Goal: Use online tool/utility: Utilize a website feature to perform a specific function

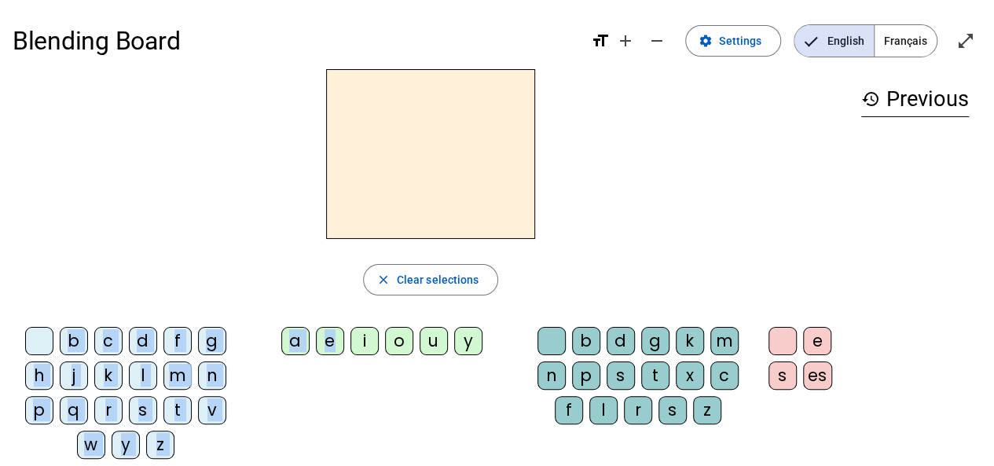
drag, startPoint x: 338, startPoint y: 345, endPoint x: 415, endPoint y: 112, distance: 245.1
click at [415, 112] on div "close Clear selections b c d f g h j k l m n p q r s t v w y z a e i o u y b d …" at bounding box center [431, 270] width 836 height 402
click at [236, 366] on div "b c d f g h j k l m n p q r s t v w y z" at bounding box center [129, 396] width 220 height 138
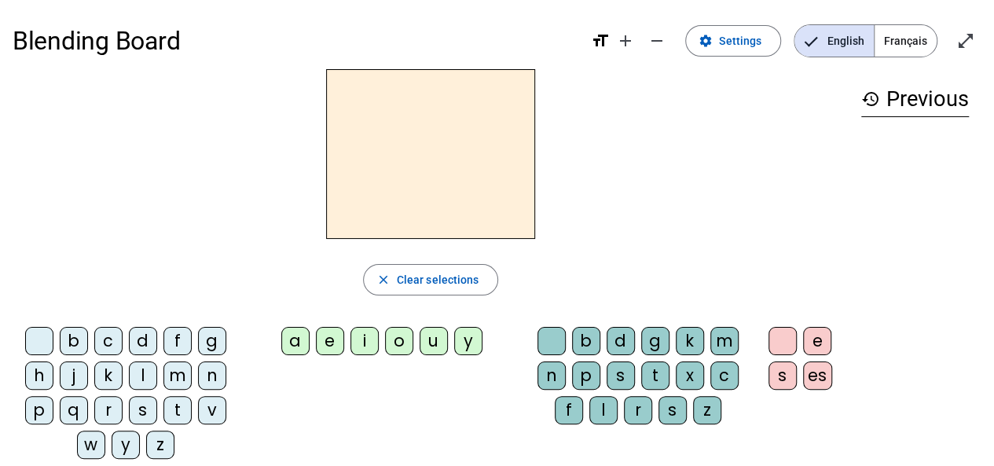
click at [145, 343] on div "d" at bounding box center [143, 341] width 28 height 28
click at [289, 348] on div "a" at bounding box center [295, 341] width 28 height 28
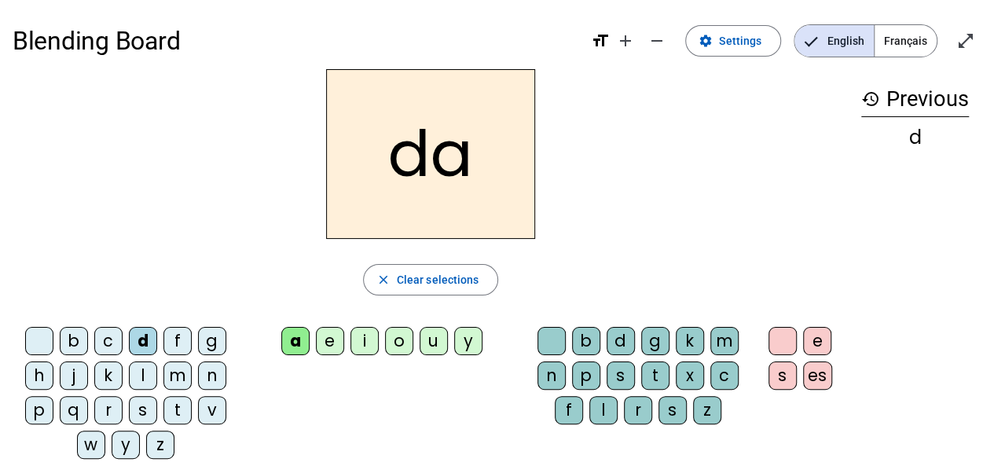
click at [479, 174] on h2 "da" at bounding box center [430, 154] width 209 height 170
